Goal: Task Accomplishment & Management: Manage account settings

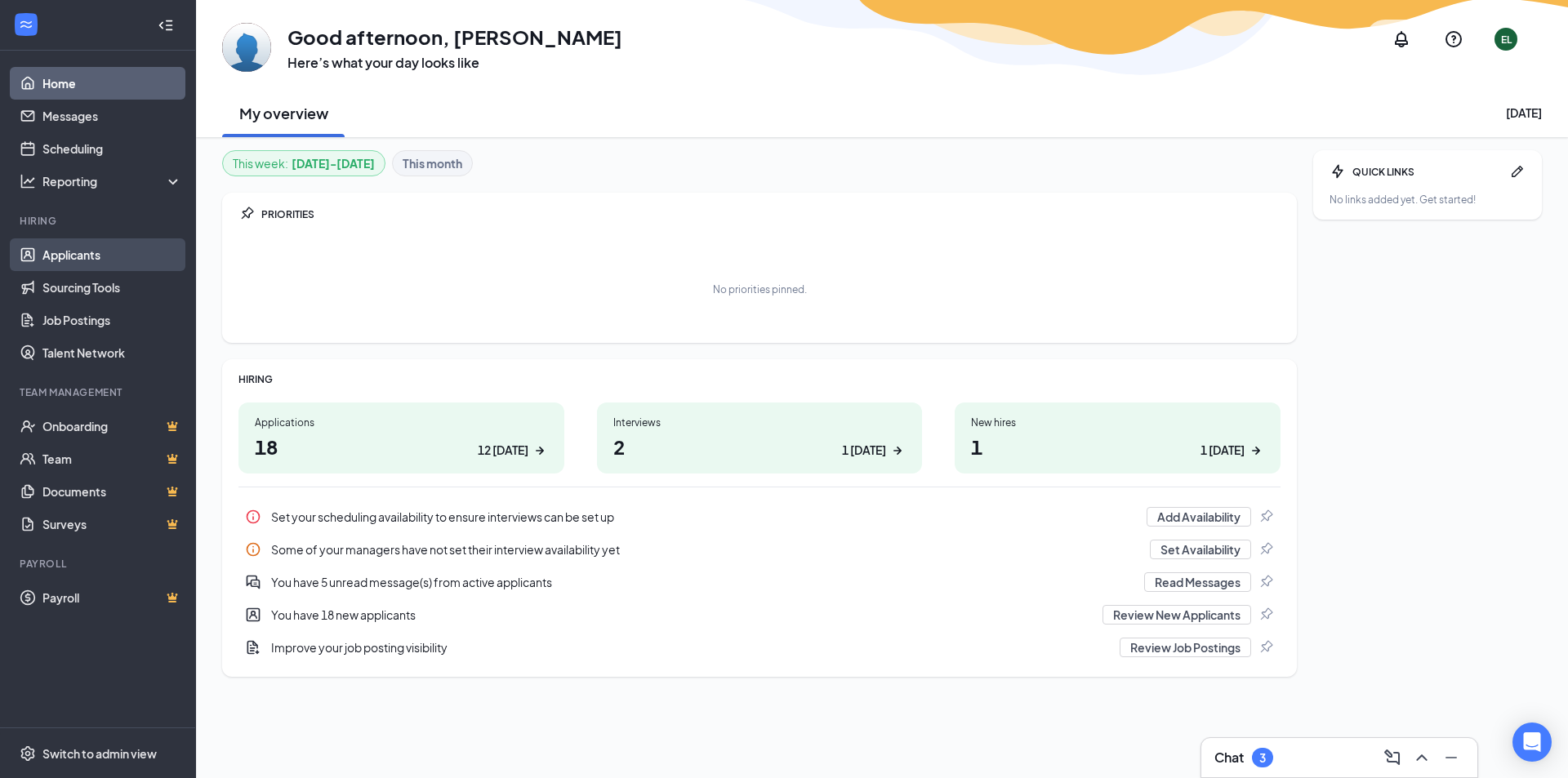
click at [89, 255] on link "Applicants" at bounding box center [112, 254] width 139 height 33
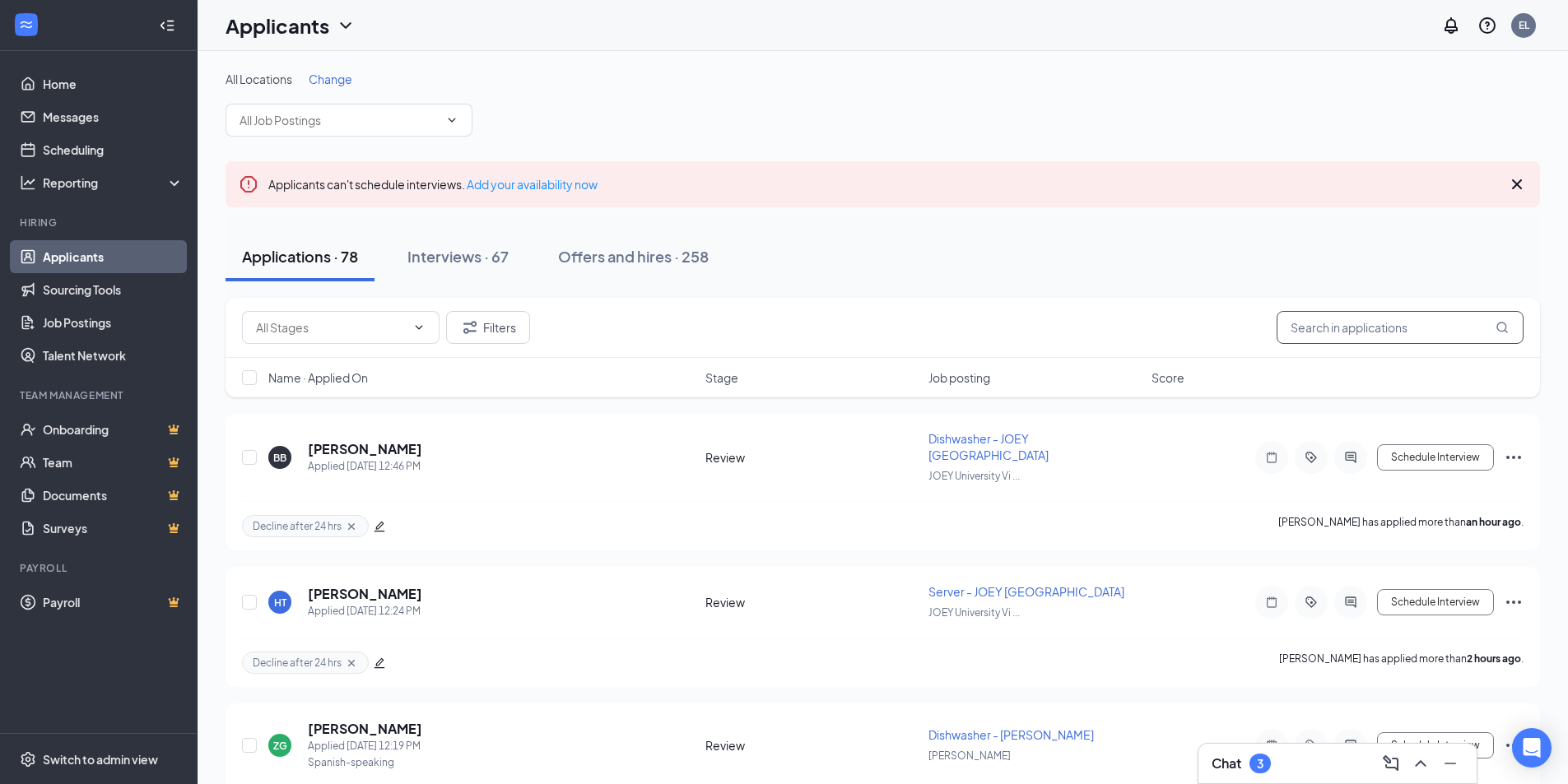
click at [1354, 323] on input "text" at bounding box center [1400, 327] width 246 height 33
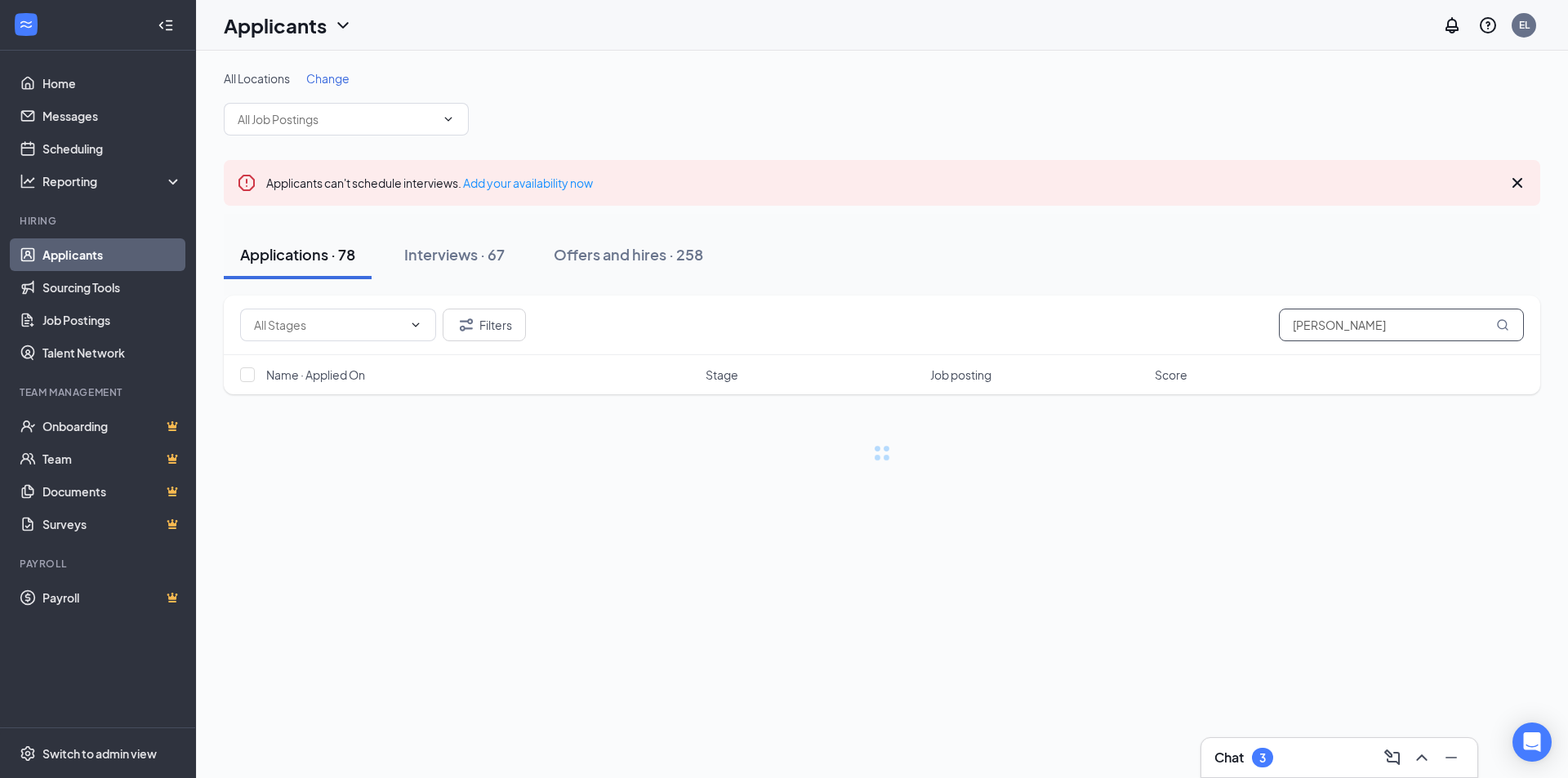
type input "[PERSON_NAME]"
click at [1503, 322] on icon "MagnifyingGlass" at bounding box center [1502, 325] width 13 height 13
click at [950, 659] on link "Offers and hires" at bounding box center [937, 658] width 86 height 14
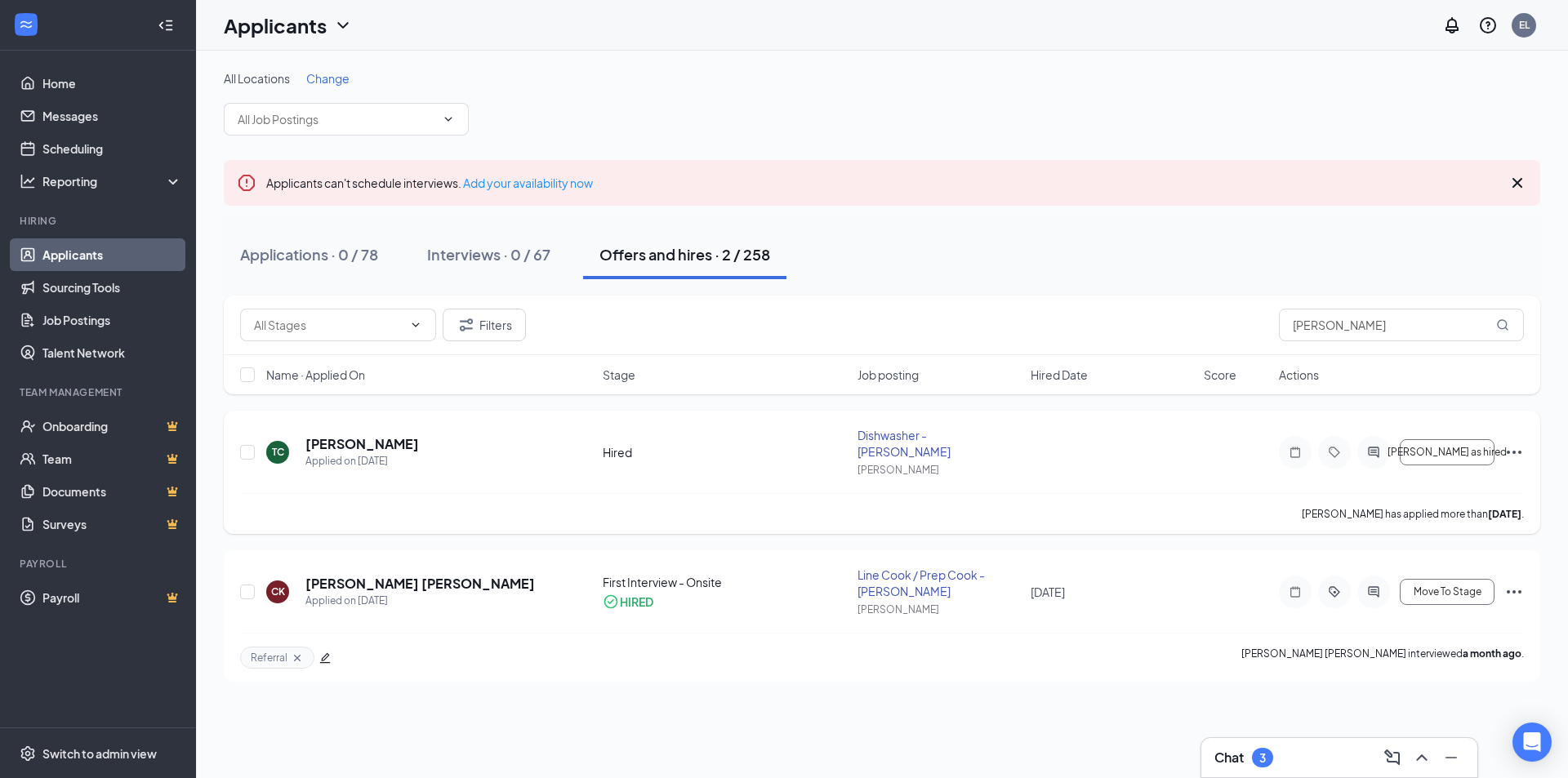
click at [1511, 449] on icon "Ellipses" at bounding box center [1514, 452] width 20 height 20
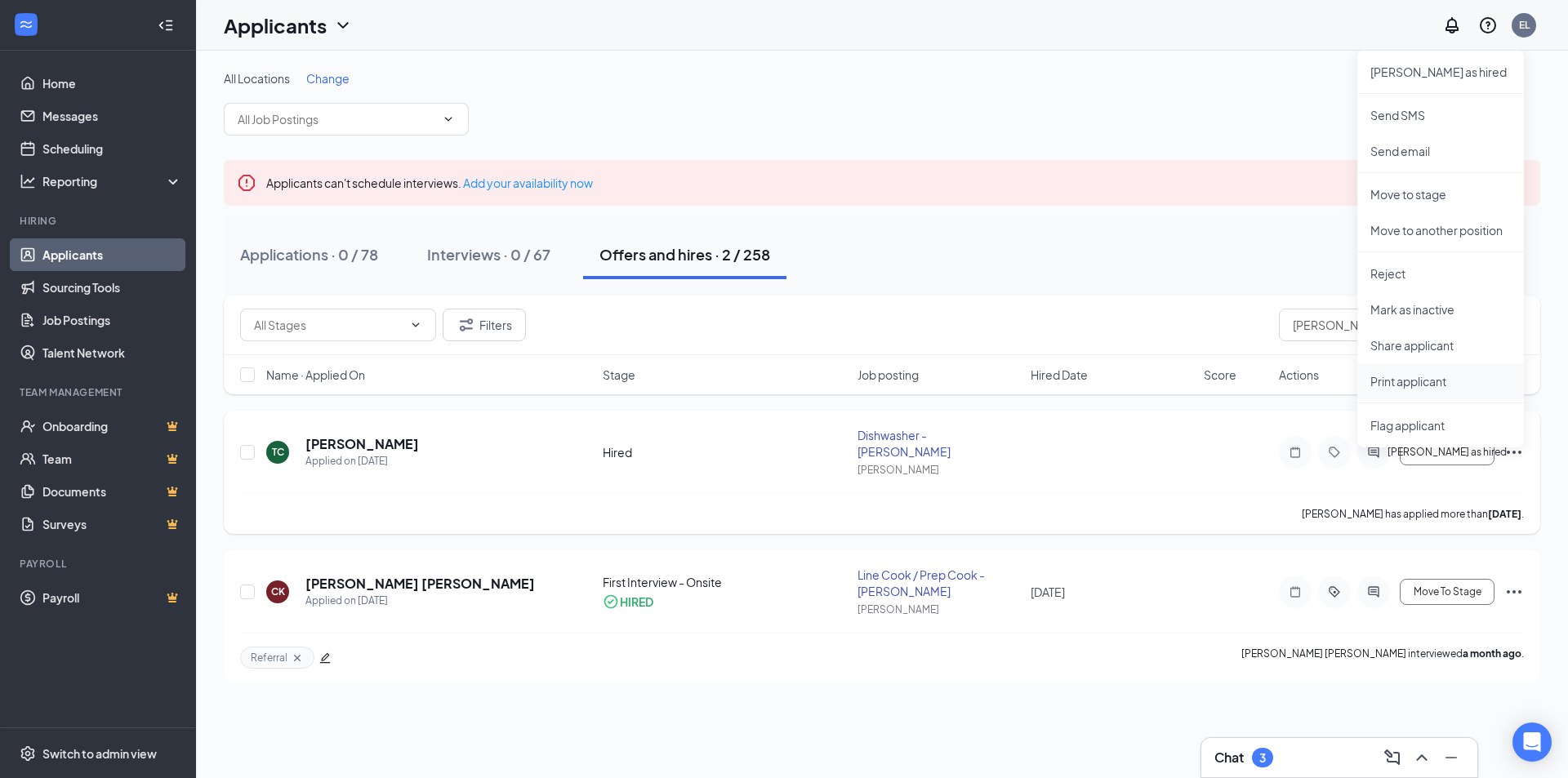
click at [1398, 382] on p "Print applicant" at bounding box center [1439, 381] width 140 height 16
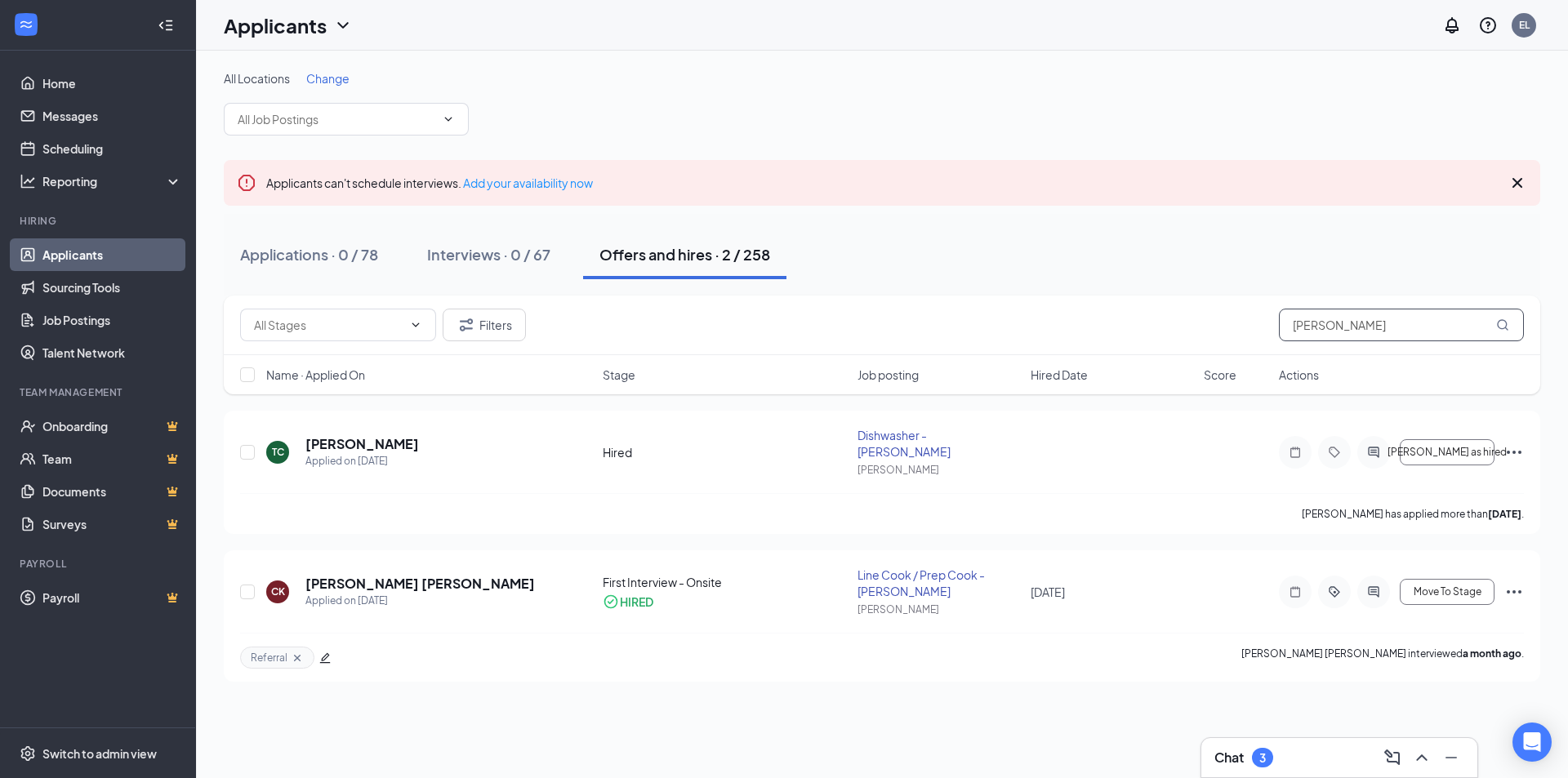
drag, startPoint x: 1377, startPoint y: 331, endPoint x: 1222, endPoint y: 328, distance: 155.0
click at [1222, 328] on div "[PERSON_NAME]" at bounding box center [882, 325] width 1283 height 33
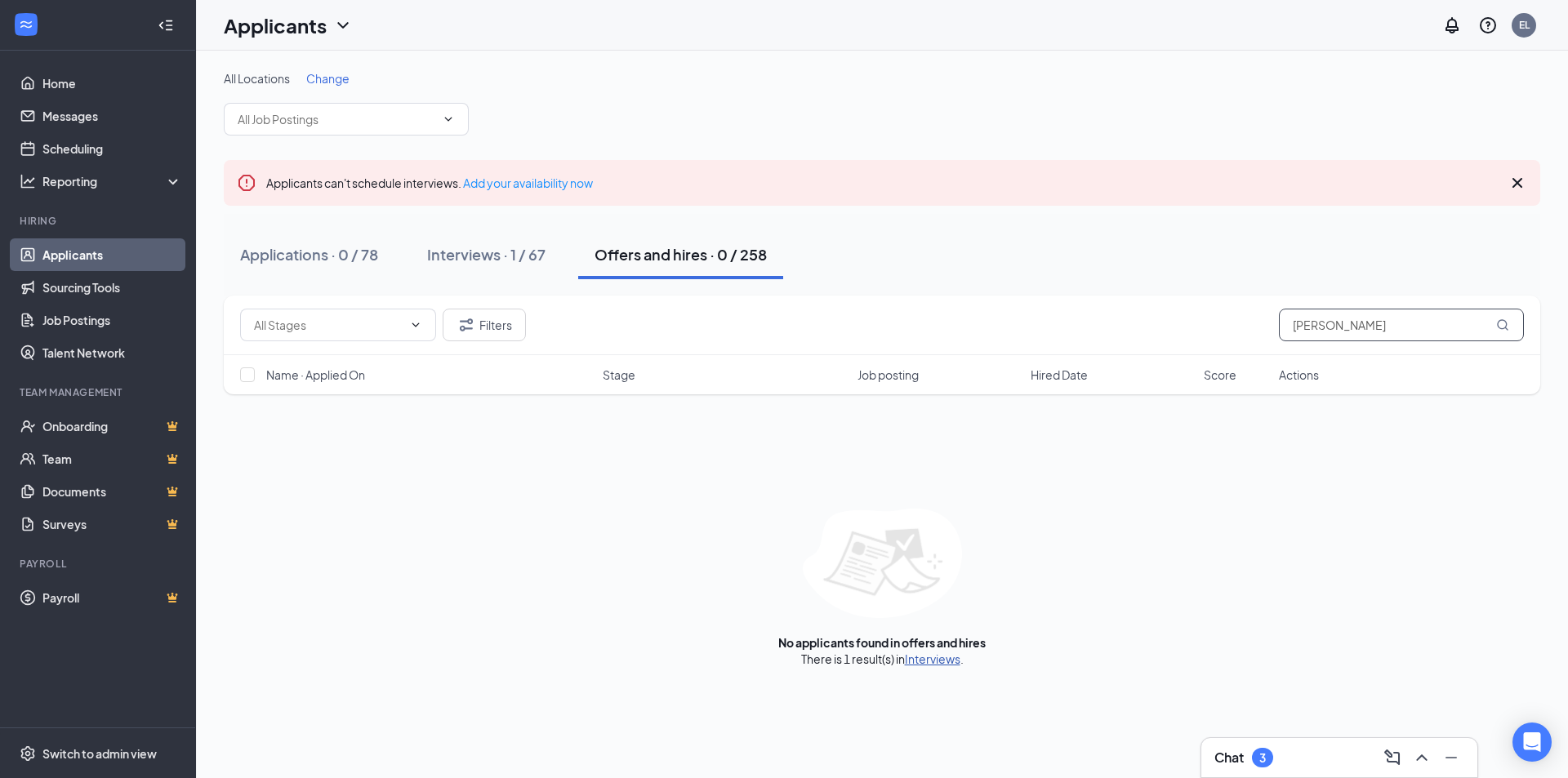
type input "[PERSON_NAME]"
click at [943, 659] on link "Interviews" at bounding box center [933, 658] width 55 height 14
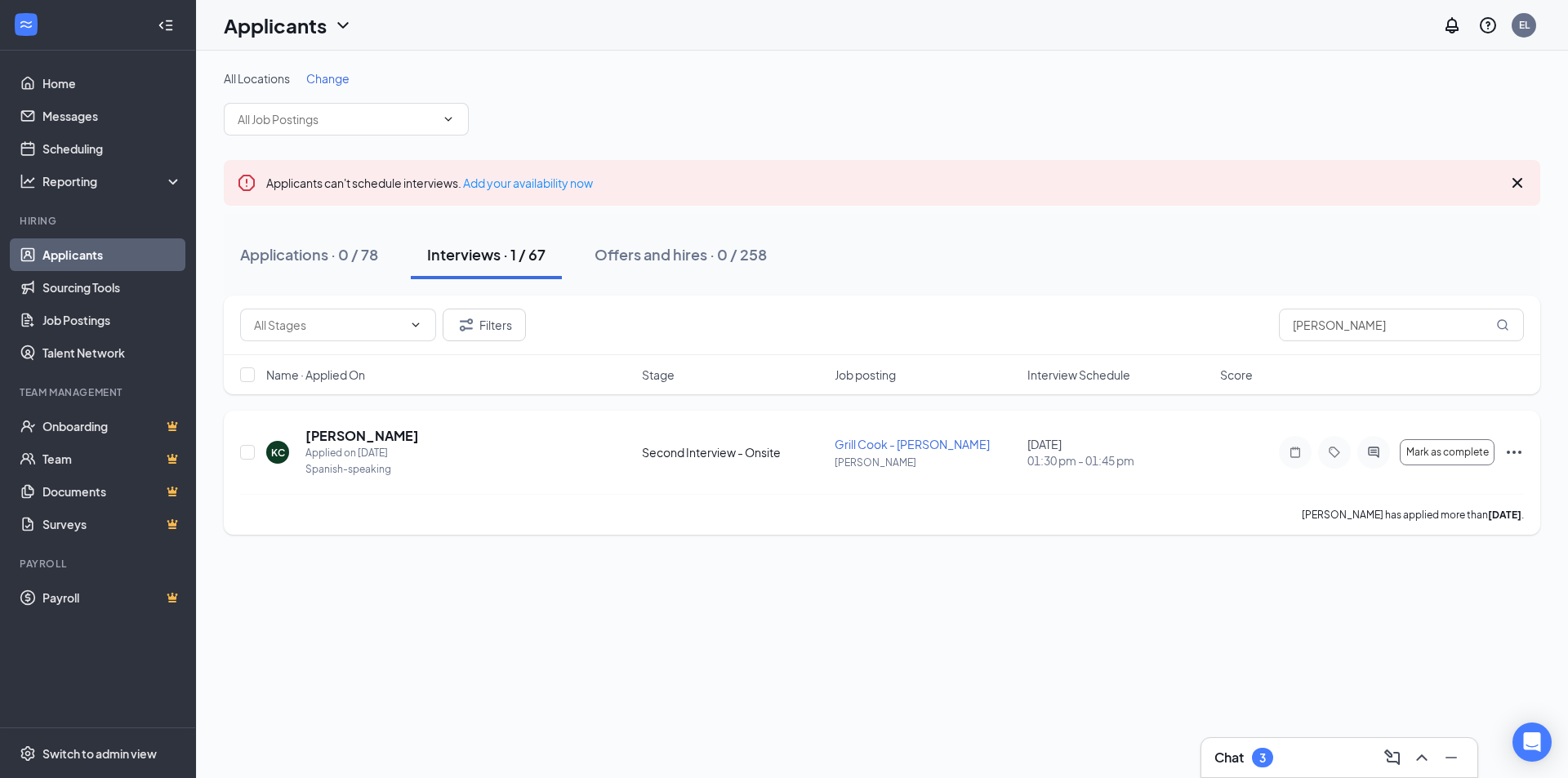
click at [1517, 455] on icon "Ellipses" at bounding box center [1514, 452] width 20 height 20
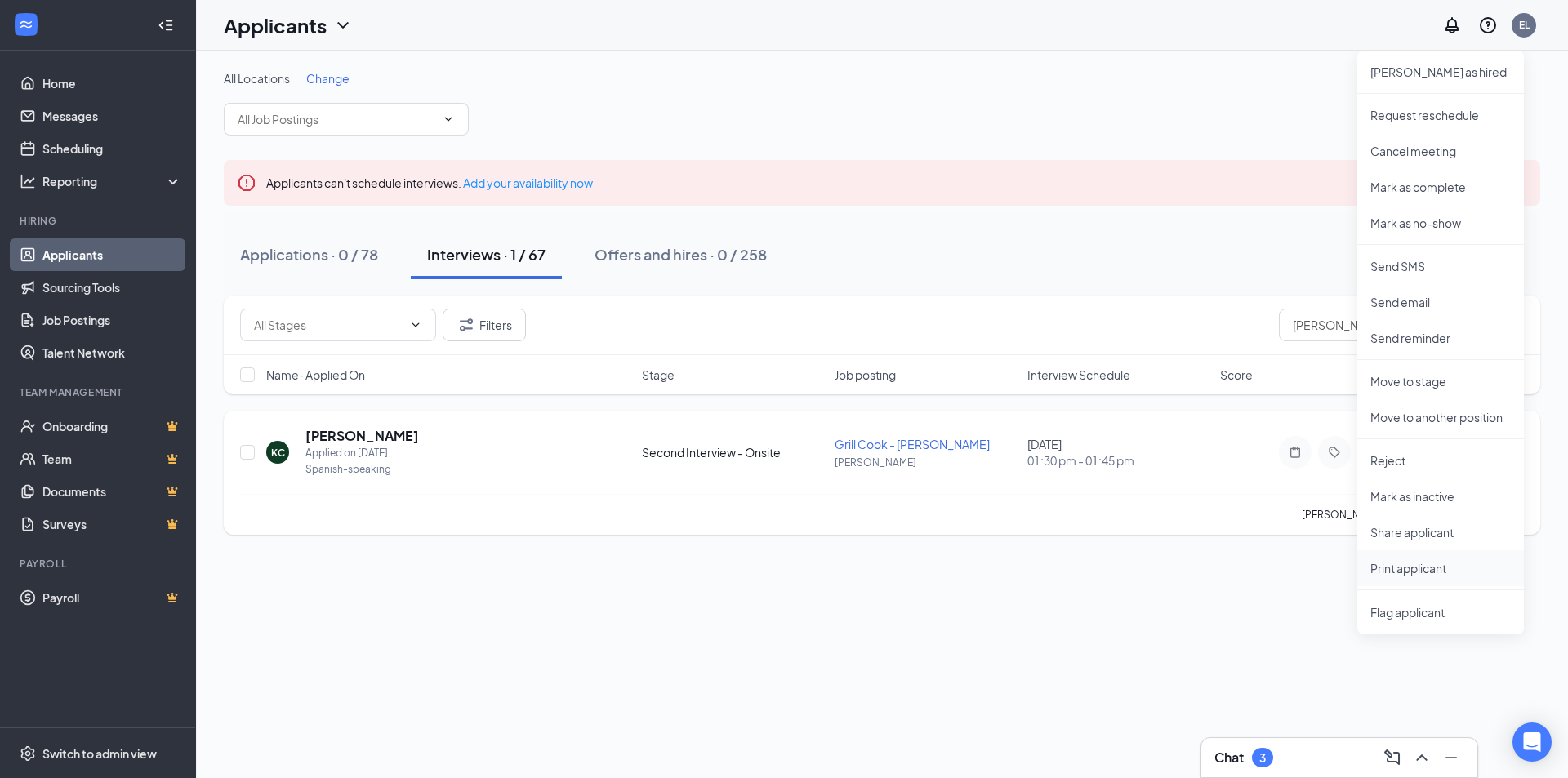
click at [1406, 572] on p "Print applicant" at bounding box center [1439, 568] width 140 height 16
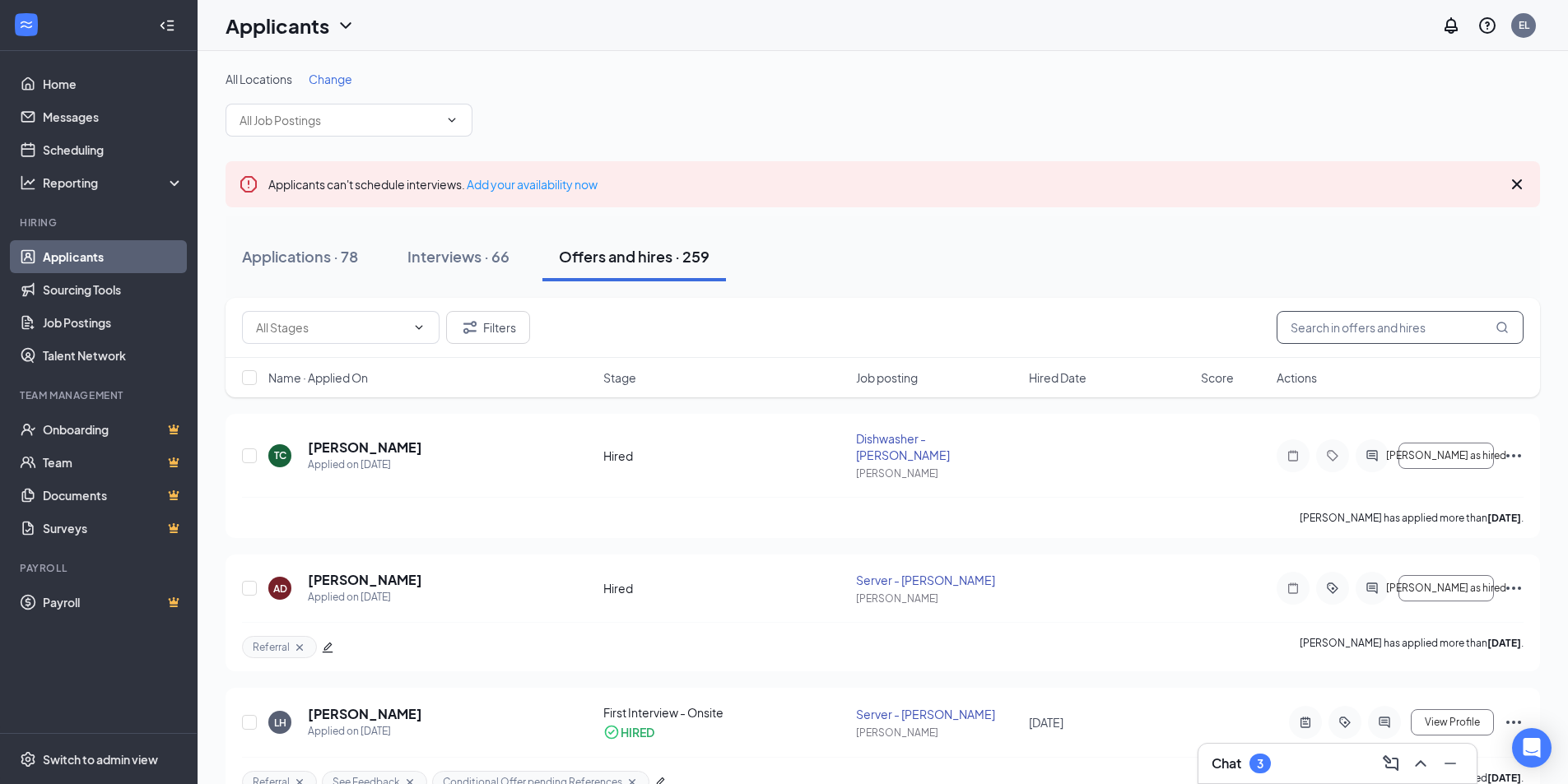
click at [1414, 330] on input "text" at bounding box center [1400, 327] width 246 height 33
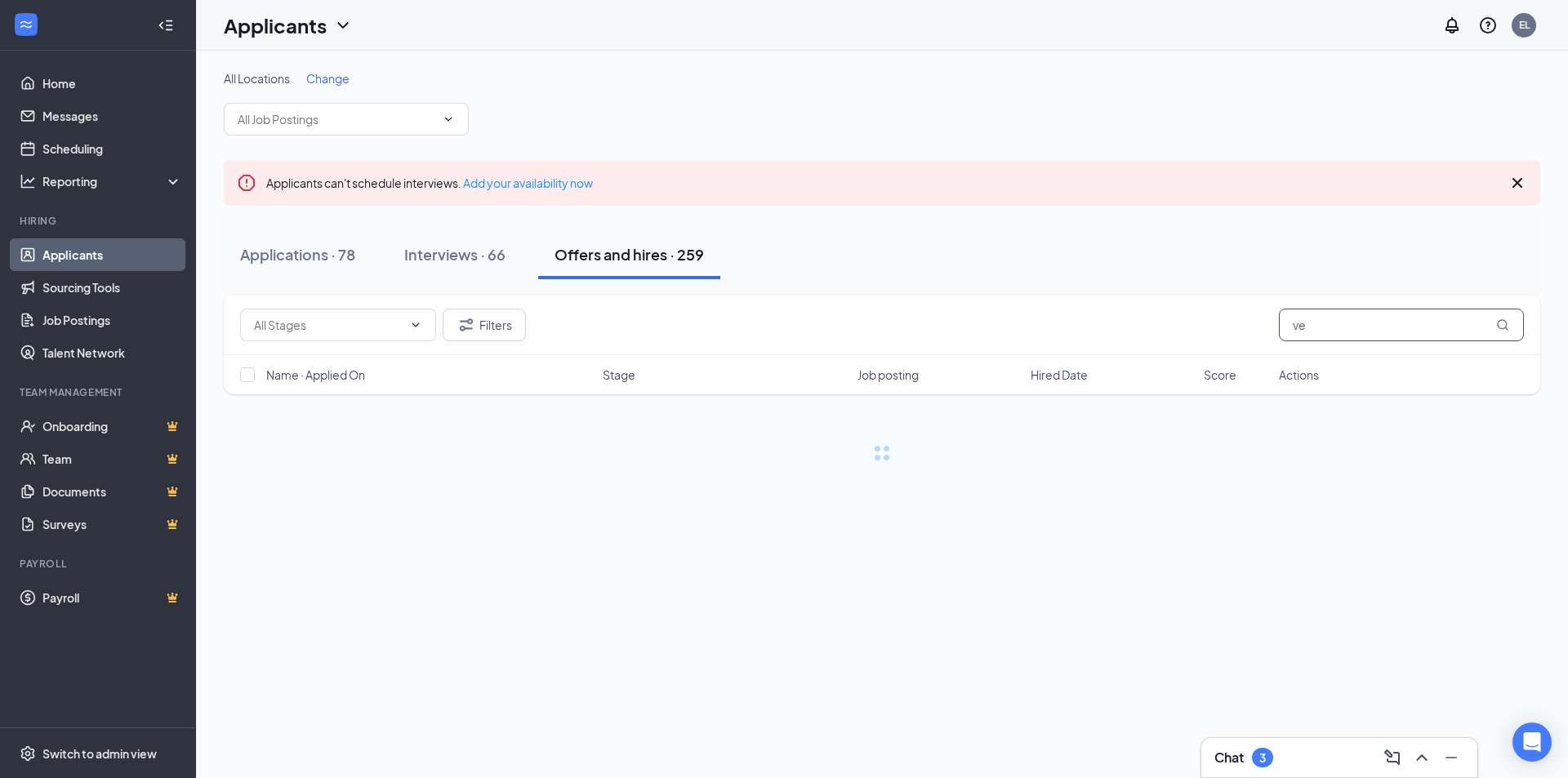
type input "v"
drag, startPoint x: 1357, startPoint y: 326, endPoint x: 1364, endPoint y: 299, distance: 27.9
click at [1357, 326] on input "avery" at bounding box center [1401, 325] width 245 height 33
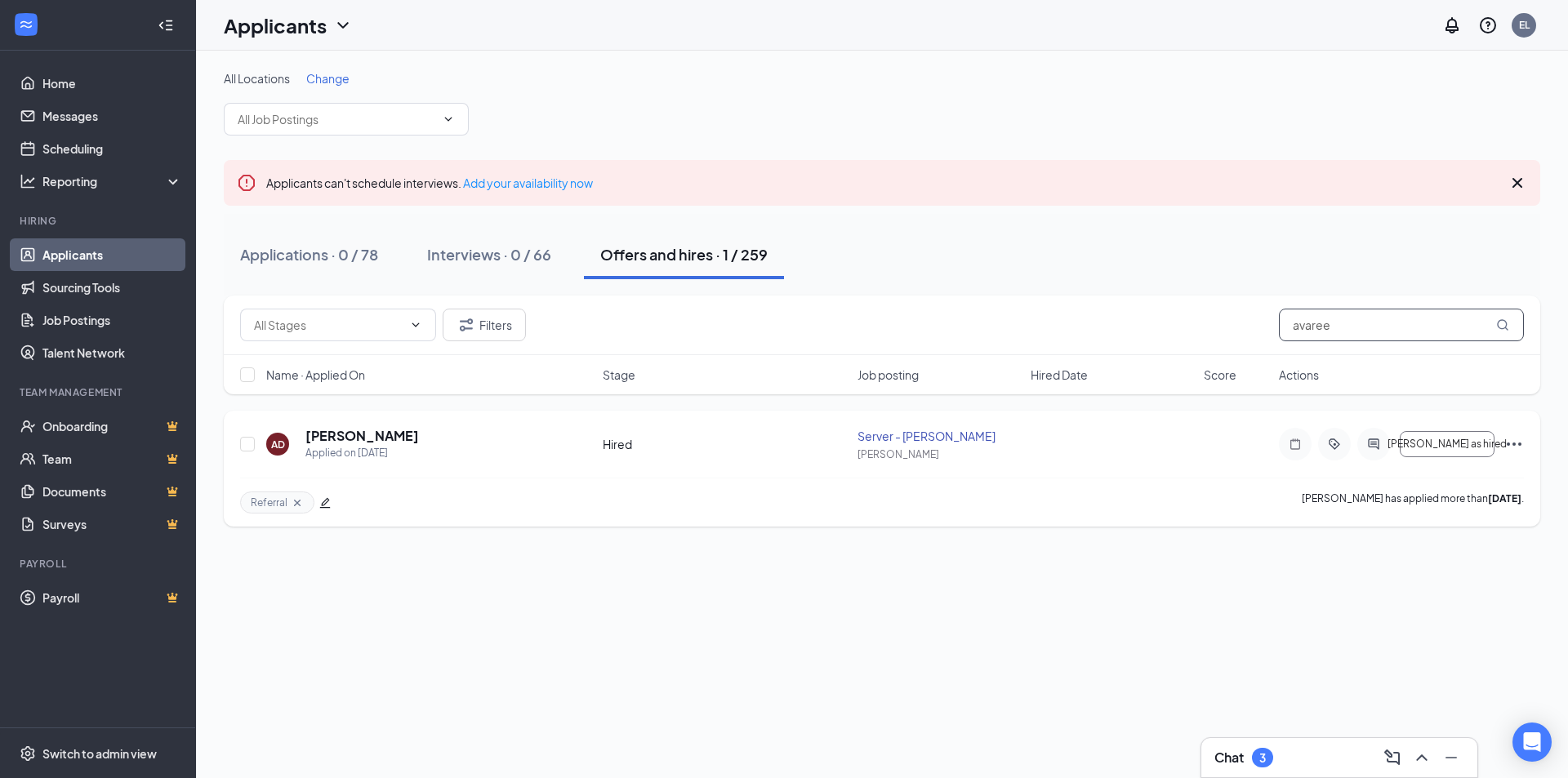
type input "avaree"
click at [1513, 443] on icon "Ellipses" at bounding box center [1514, 444] width 20 height 20
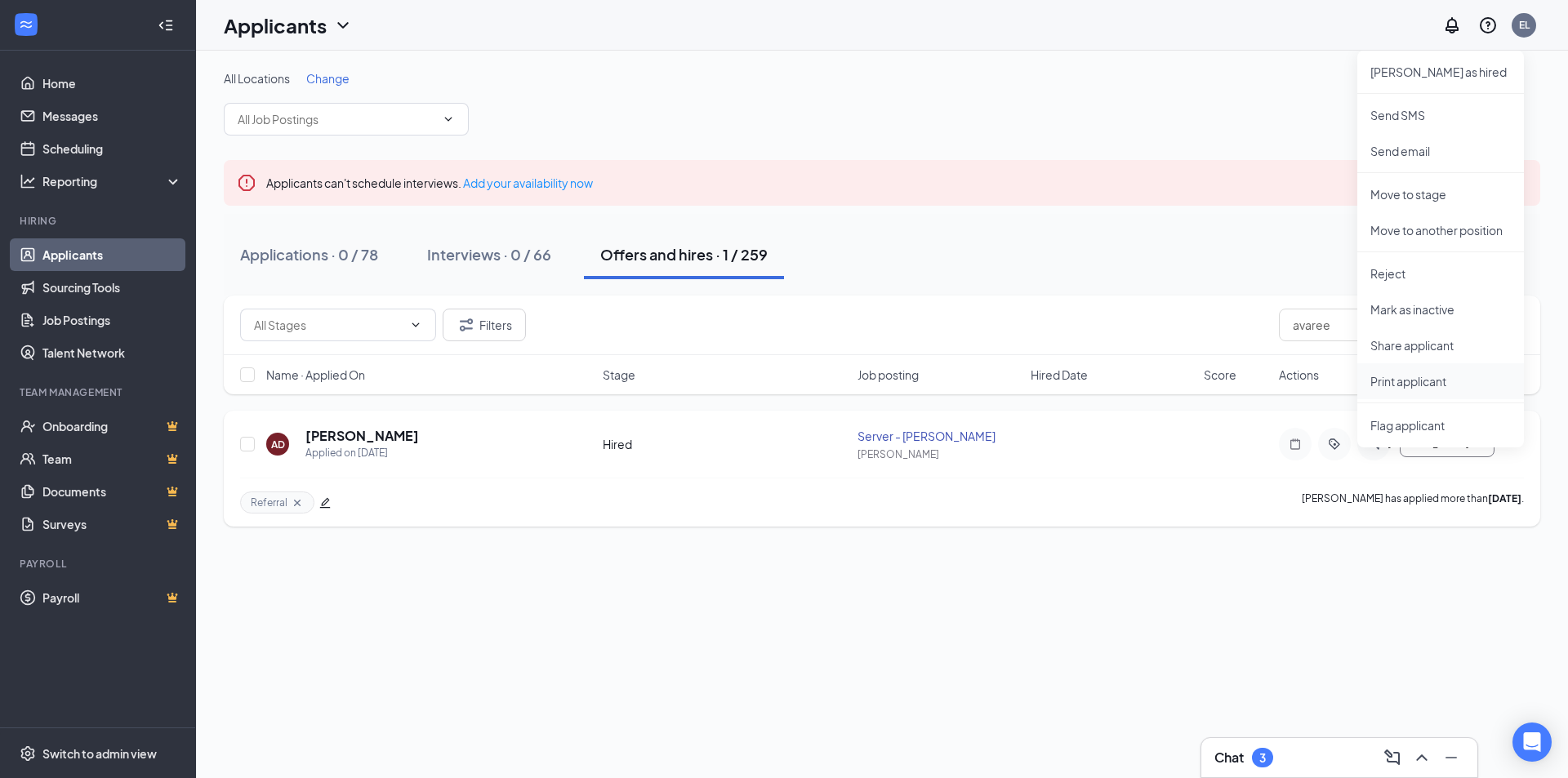
click at [1431, 386] on p "Print applicant" at bounding box center [1439, 381] width 140 height 16
